Goal: Task Accomplishment & Management: Use online tool/utility

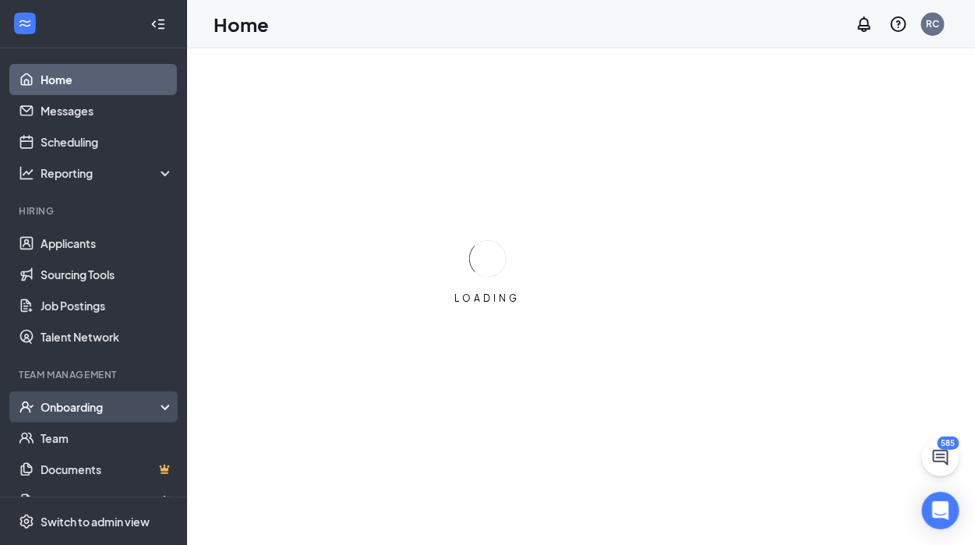
click at [71, 410] on div "Onboarding" at bounding box center [101, 407] width 120 height 16
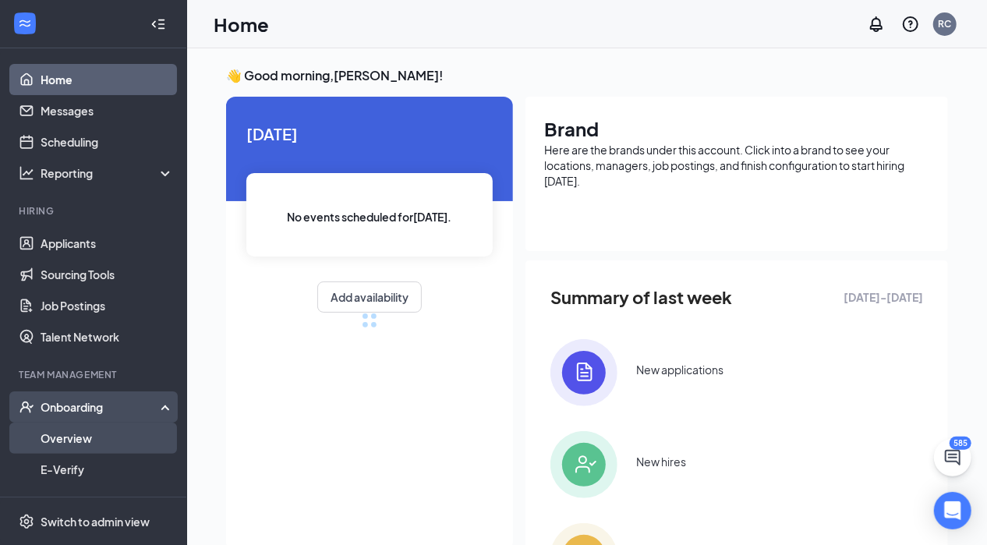
click at [64, 432] on link "Overview" at bounding box center [107, 437] width 133 height 31
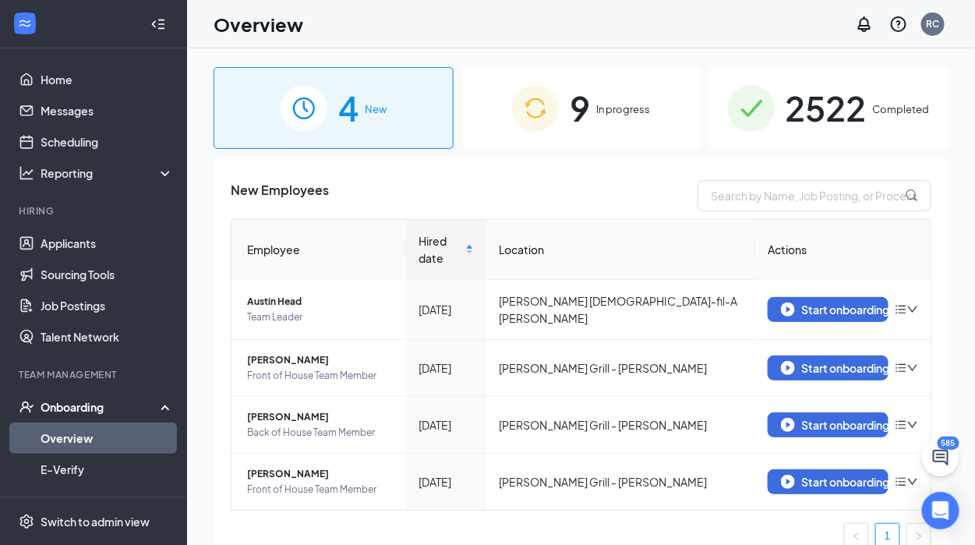
click at [825, 119] on span "2522" at bounding box center [826, 108] width 81 height 54
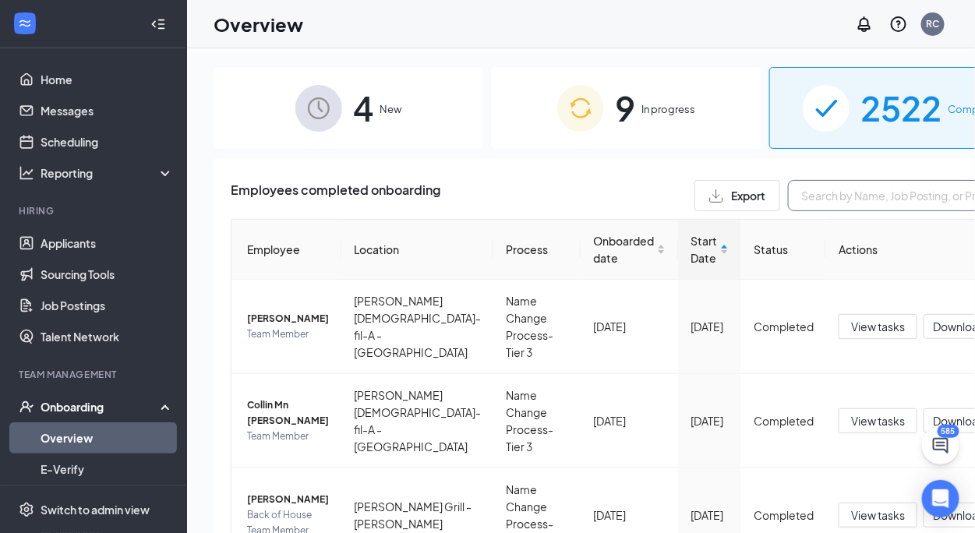
click at [788, 195] on input "text" at bounding box center [905, 195] width 234 height 31
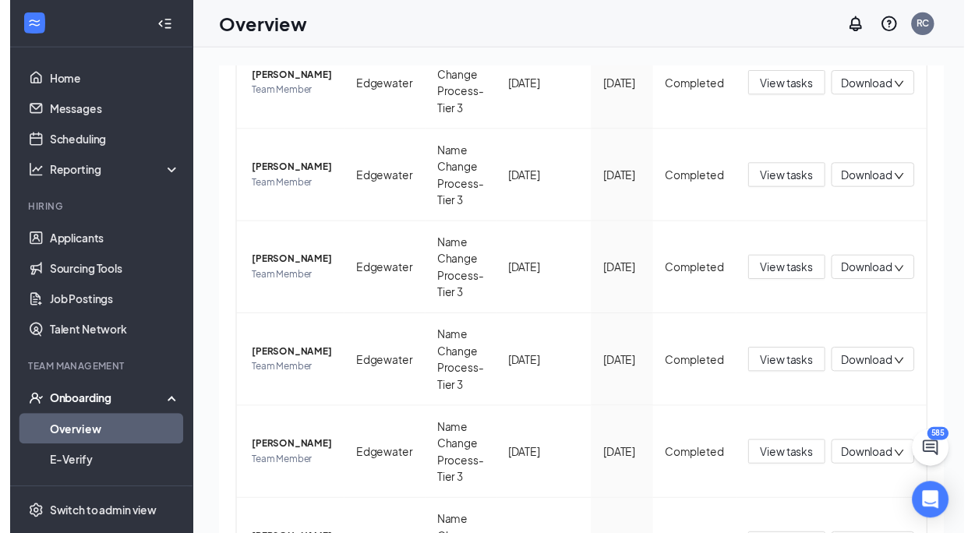
scroll to position [726, 0]
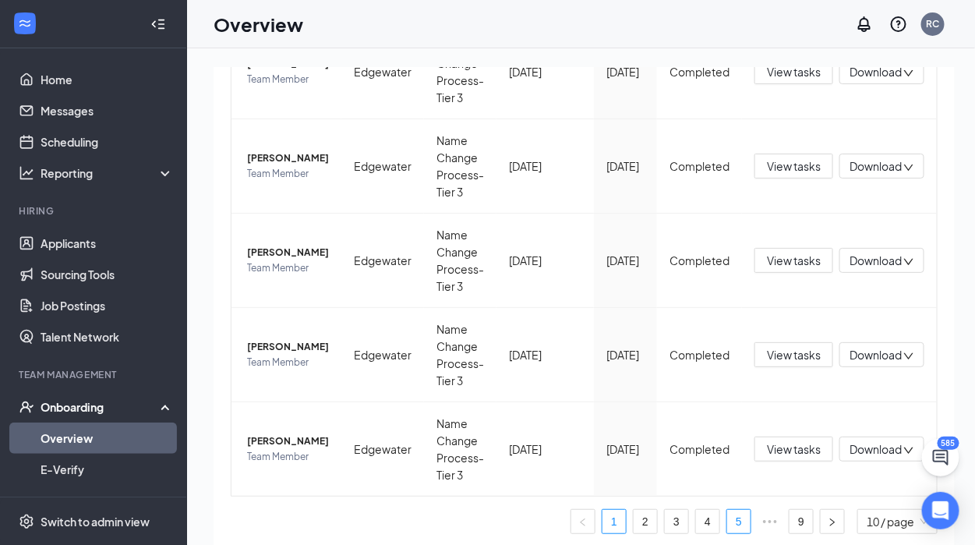
click at [727, 514] on link "5" at bounding box center [738, 521] width 23 height 23
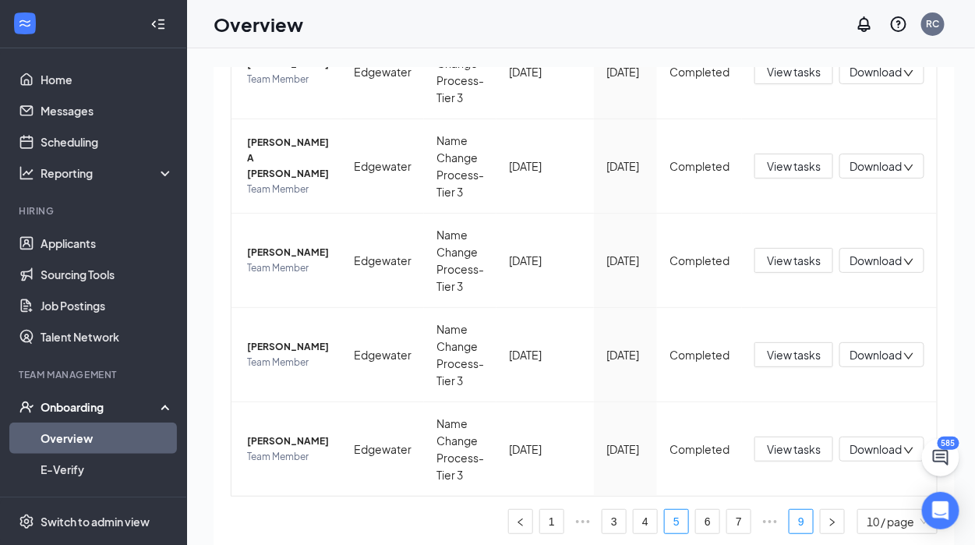
click at [790, 512] on link "9" at bounding box center [801, 521] width 23 height 23
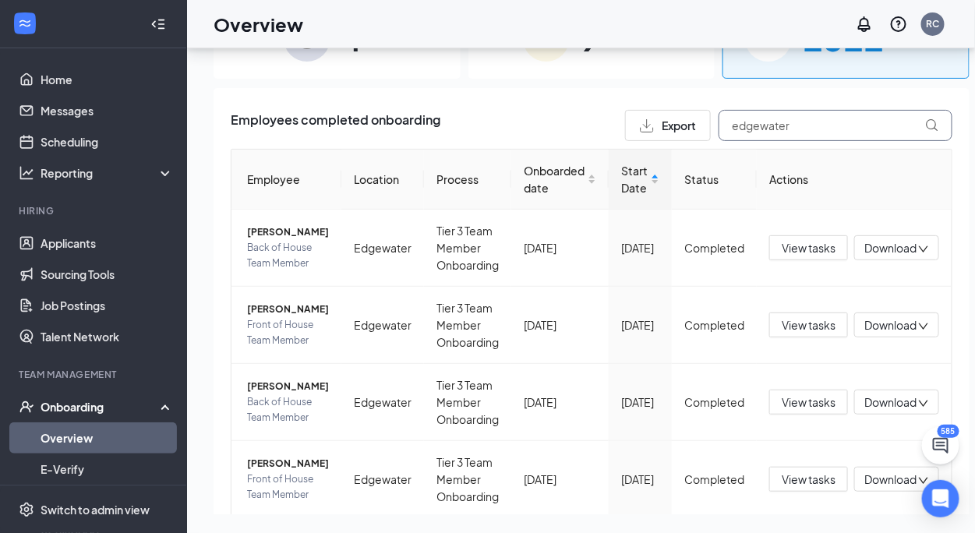
drag, startPoint x: 776, startPoint y: 118, endPoint x: 677, endPoint y: 115, distance: 99.0
click at [677, 115] on div "Export edgewater" at bounding box center [788, 125] width 327 height 31
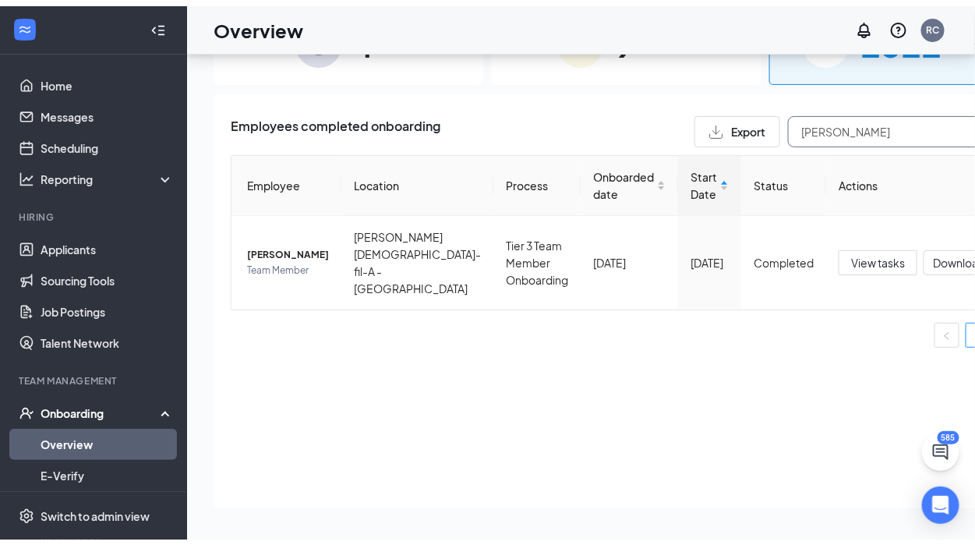
scroll to position [69, 0]
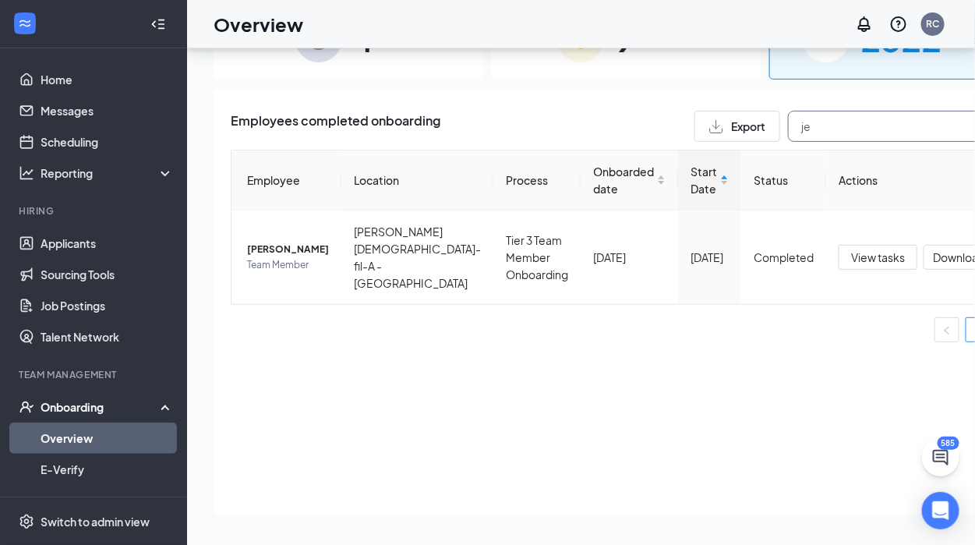
type input "j"
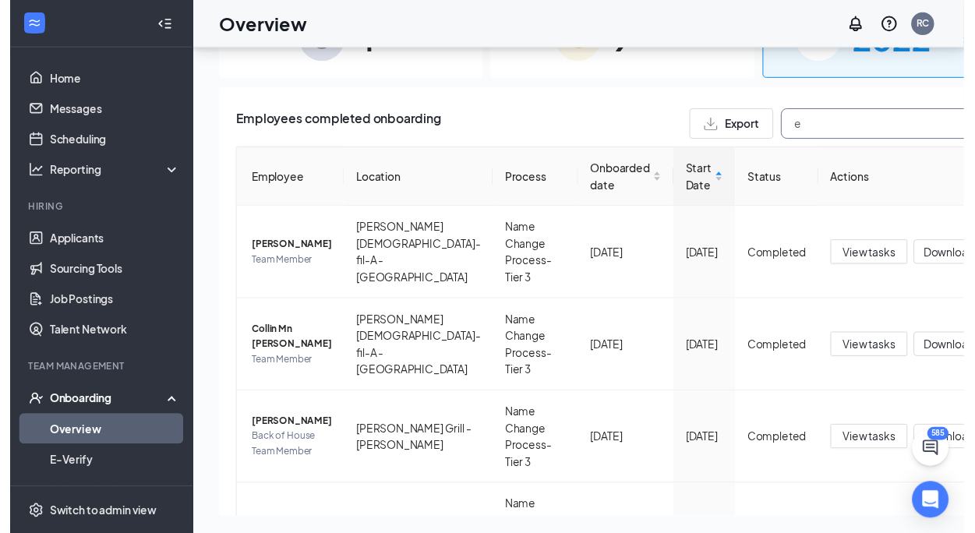
scroll to position [81, 0]
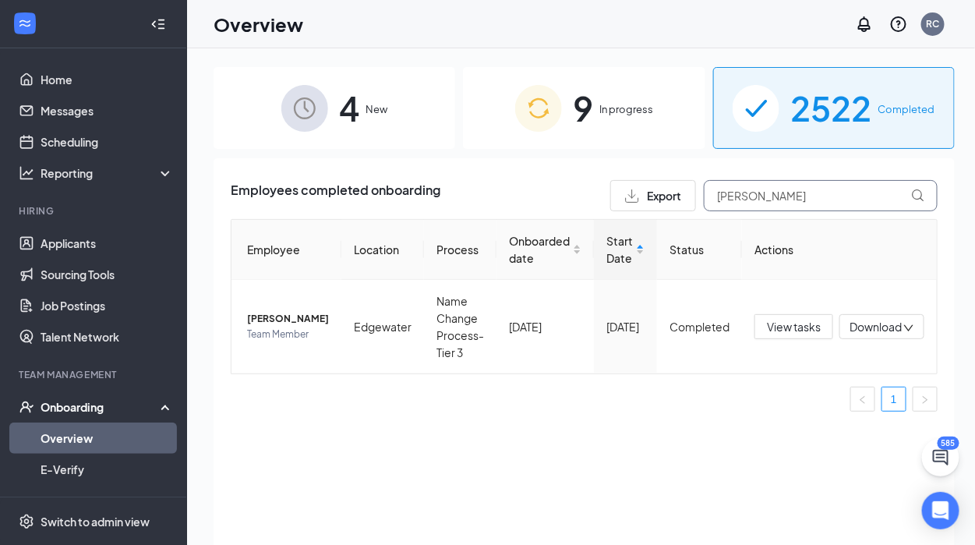
type input "[PERSON_NAME]"
click at [623, 111] on span "In progress" at bounding box center [626, 109] width 54 height 16
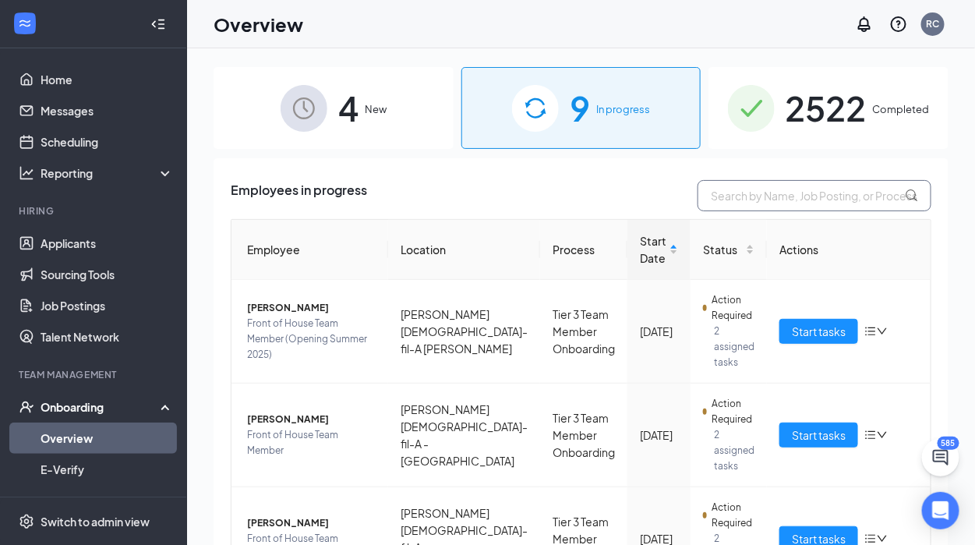
click at [737, 189] on input "text" at bounding box center [815, 195] width 234 height 31
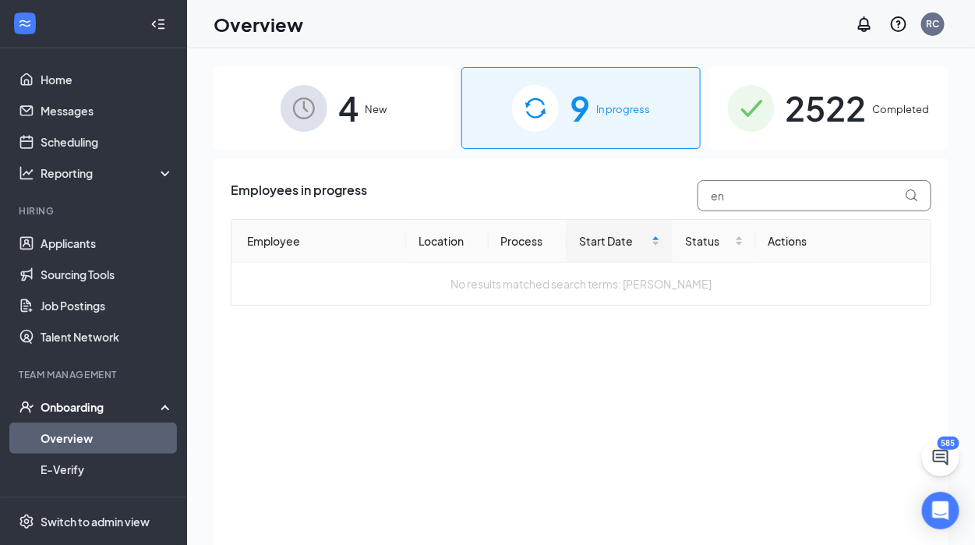
type input "e"
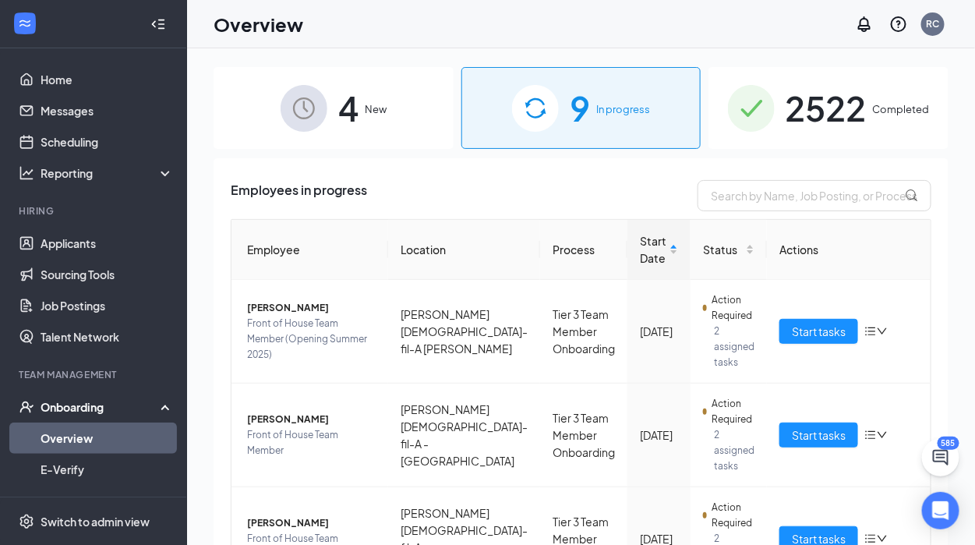
click at [334, 107] on div "4 New" at bounding box center [334, 108] width 240 height 82
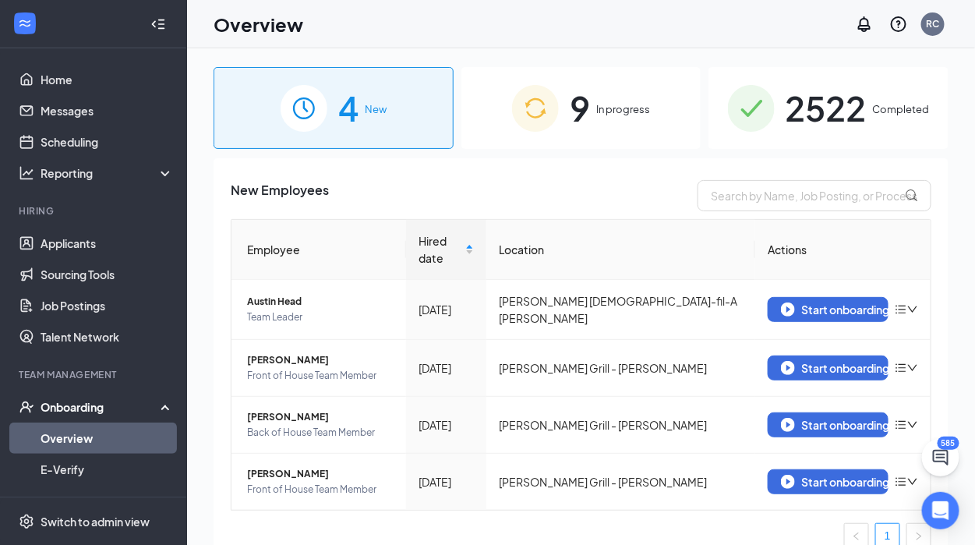
click at [824, 104] on span "2522" at bounding box center [826, 108] width 81 height 54
